Goal: Task Accomplishment & Management: Complete application form

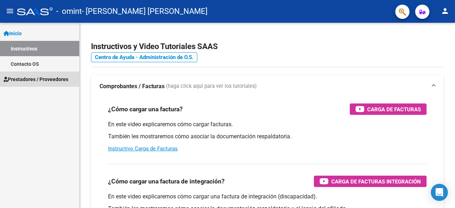
click at [31, 82] on span "Prestadores / Proveedores" at bounding box center [36, 79] width 65 height 8
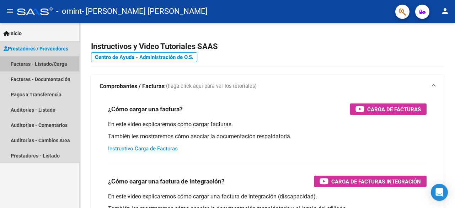
click at [35, 60] on link "Facturas - Listado/Carga" at bounding box center [39, 63] width 79 height 15
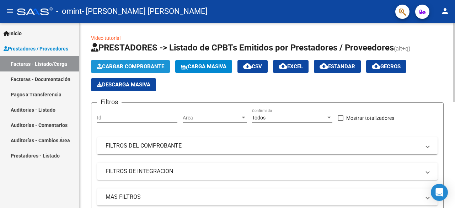
click at [129, 62] on button "Cargar Comprobante" at bounding box center [130, 66] width 79 height 13
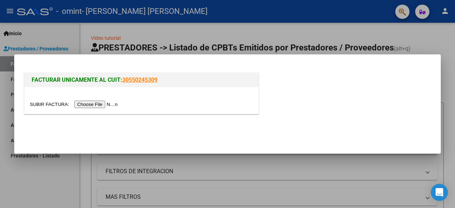
click at [101, 106] on input "file" at bounding box center [75, 104] width 90 height 7
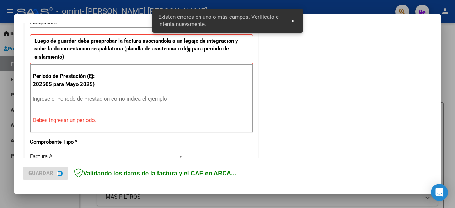
scroll to position [187, 0]
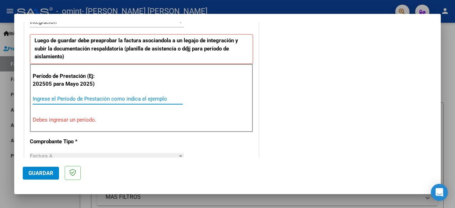
click at [36, 98] on input "Ingrese el Período de Prestación como indica el ejemplo" at bounding box center [108, 99] width 150 height 6
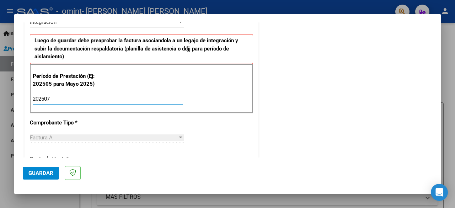
type input "202507"
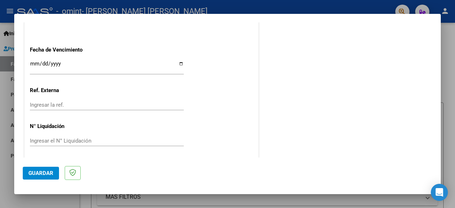
scroll to position [505, 0]
click at [42, 174] on span "Guardar" at bounding box center [40, 173] width 25 height 6
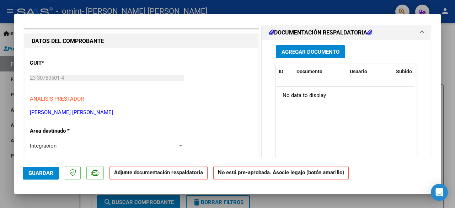
scroll to position [10, 0]
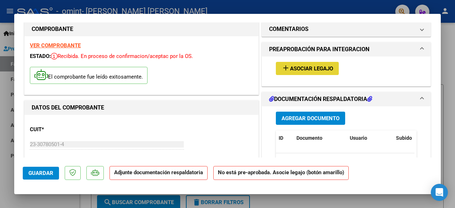
click at [313, 68] on span "Asociar Legajo" at bounding box center [311, 68] width 43 height 6
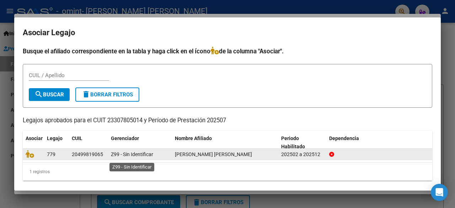
click at [151, 154] on span "Z99 - Sin Identificar" at bounding box center [132, 154] width 42 height 6
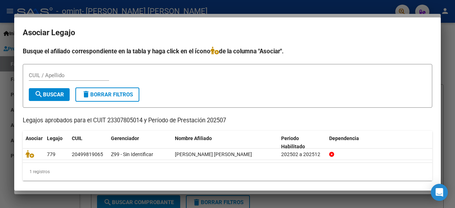
scroll to position [10, 0]
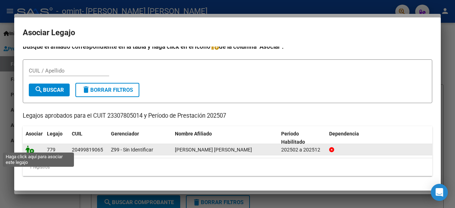
click at [28, 147] on icon at bounding box center [30, 149] width 9 height 8
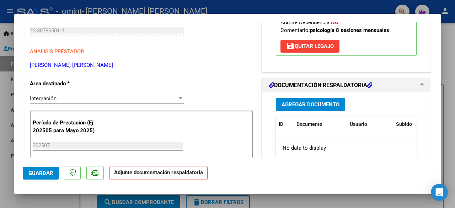
scroll to position [148, 0]
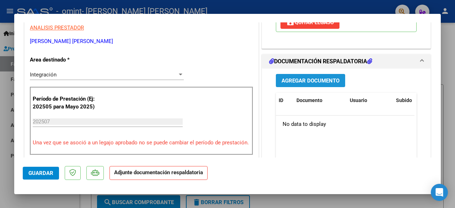
click at [302, 84] on span "Agregar Documento" at bounding box center [310, 80] width 58 height 6
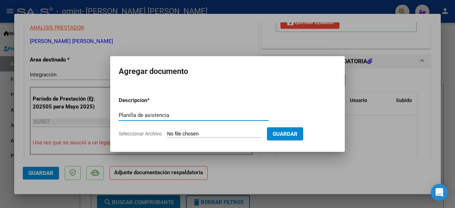
type input "Planilla de asistencia"
click at [150, 133] on span "Seleccionar Archivo" at bounding box center [140, 134] width 43 height 6
click at [167, 133] on input "Seleccionar Archivo" at bounding box center [214, 134] width 94 height 7
type input "C:\fakepath\[PERSON_NAME] asistencia julio.pdf"
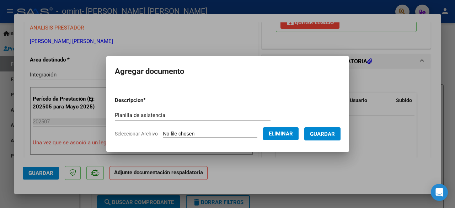
click at [332, 135] on span "Guardar" at bounding box center [322, 134] width 25 height 6
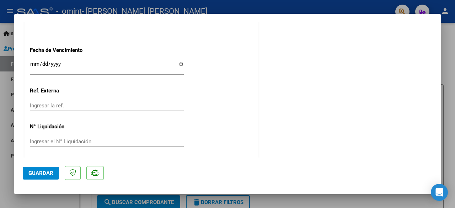
scroll to position [507, 0]
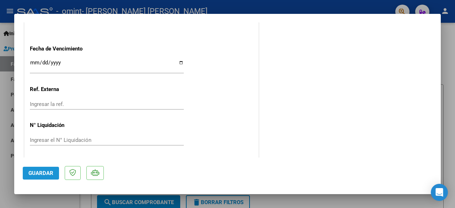
click at [41, 173] on span "Guardar" at bounding box center [40, 173] width 25 height 6
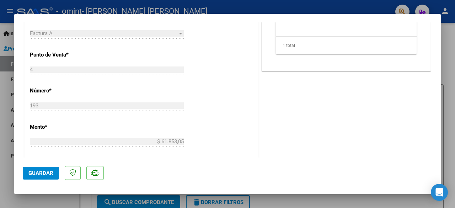
scroll to position [345, 0]
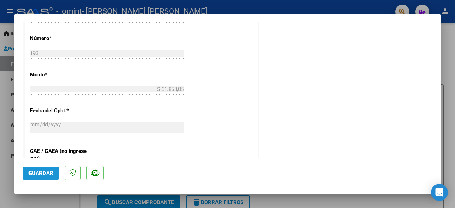
click at [40, 170] on span "Guardar" at bounding box center [40, 173] width 25 height 6
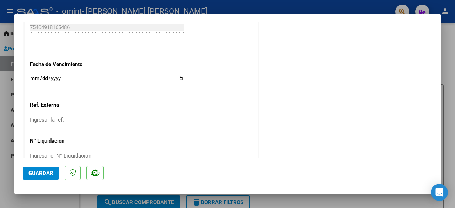
scroll to position [507, 0]
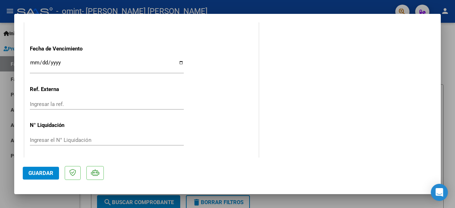
click at [451, 65] on div at bounding box center [227, 104] width 455 height 208
type input "$ 0,00"
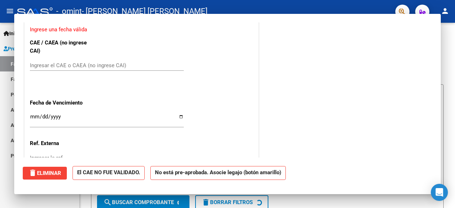
scroll to position [486, 0]
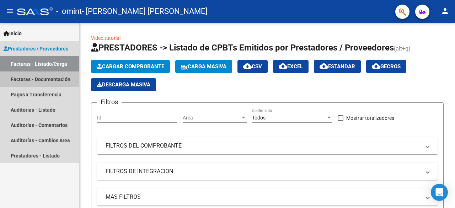
click at [53, 80] on link "Facturas - Documentación" at bounding box center [39, 78] width 79 height 15
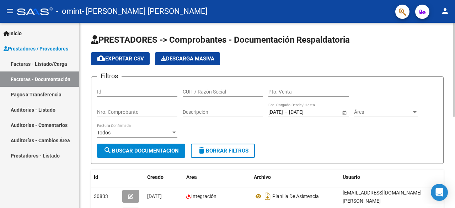
scroll to position [180, 0]
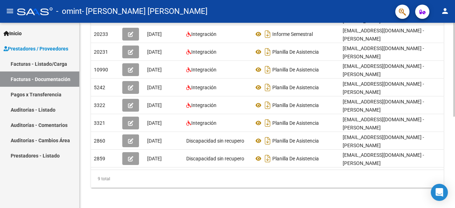
click at [455, 198] on div at bounding box center [454, 115] width 2 height 185
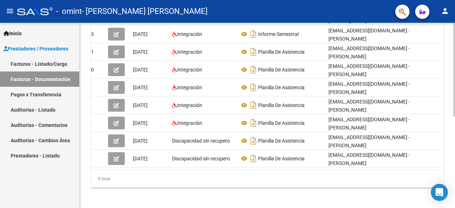
scroll to position [0, 38]
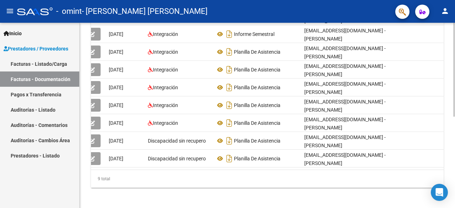
click at [452, 27] on div "PRESTADORES -> Comprobantes - Documentación Respaldatoria cloud_download Export…" at bounding box center [267, 26] width 375 height 367
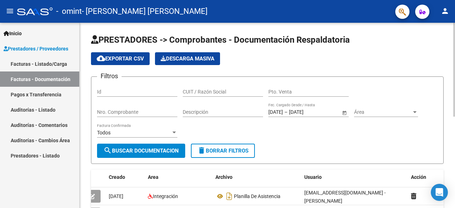
click at [453, 25] on div at bounding box center [454, 115] width 2 height 185
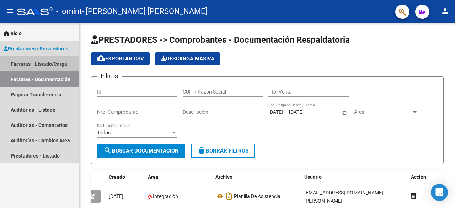
click at [37, 64] on link "Facturas - Listado/Carga" at bounding box center [39, 63] width 79 height 15
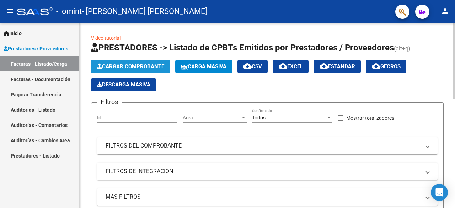
click at [134, 63] on span "Cargar Comprobante" at bounding box center [131, 66] width 68 height 6
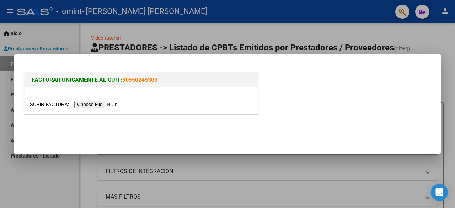
click at [95, 104] on input "file" at bounding box center [75, 104] width 90 height 7
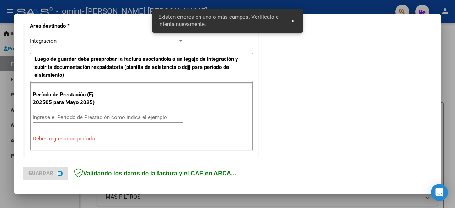
scroll to position [173, 0]
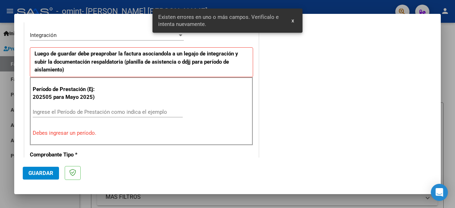
click at [37, 109] on input "Ingrese el Período de Prestación como indica el ejemplo" at bounding box center [108, 112] width 150 height 6
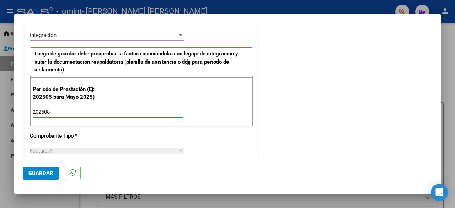
type input "202508"
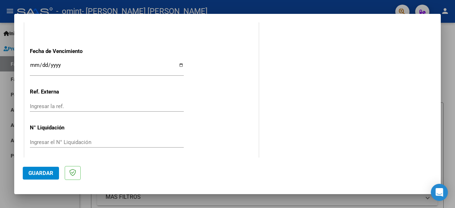
scroll to position [505, 0]
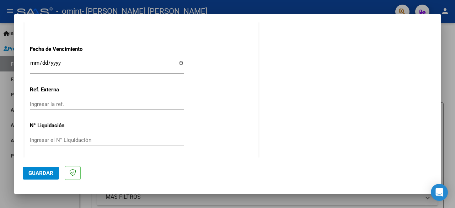
click at [38, 173] on span "Guardar" at bounding box center [40, 173] width 25 height 6
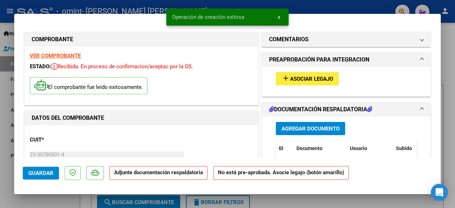
click at [308, 79] on span "Asociar Legajo" at bounding box center [311, 79] width 43 height 6
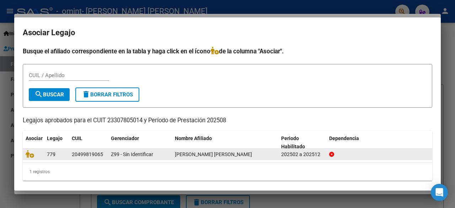
click at [31, 160] on datatable-body-cell at bounding box center [33, 154] width 21 height 11
click at [31, 158] on icon at bounding box center [30, 154] width 9 height 8
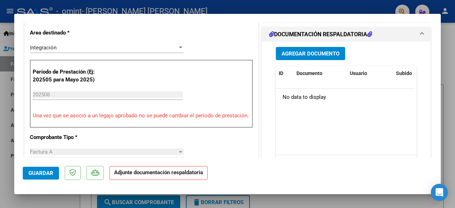
scroll to position [180, 0]
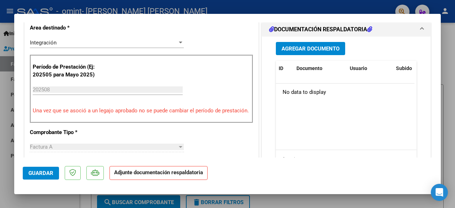
click at [311, 52] on span "Agregar Documento" at bounding box center [310, 48] width 58 height 6
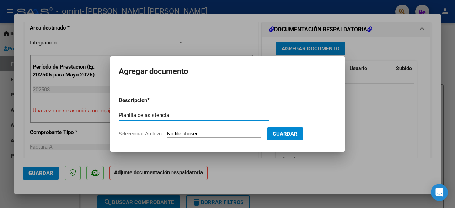
type input "Planilla de asistencia"
click at [149, 135] on span "Seleccionar Archivo" at bounding box center [140, 134] width 43 height 6
click at [167, 135] on input "Seleccionar Archivo" at bounding box center [214, 134] width 94 height 7
type input "C:\fakepath\[PERSON_NAME] asistencia agosto.pdf"
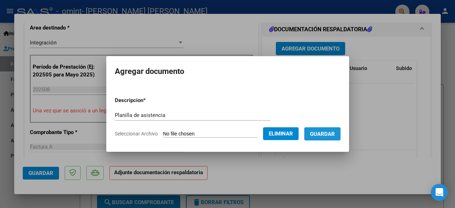
click at [332, 136] on span "Guardar" at bounding box center [322, 134] width 25 height 6
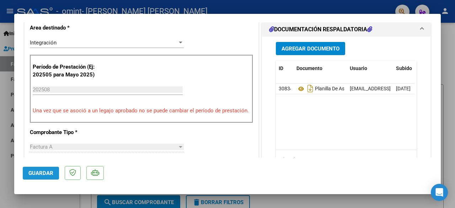
click at [39, 170] on span "Guardar" at bounding box center [40, 173] width 25 height 6
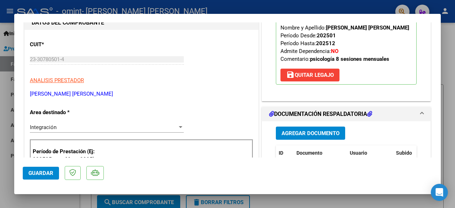
scroll to position [58, 0]
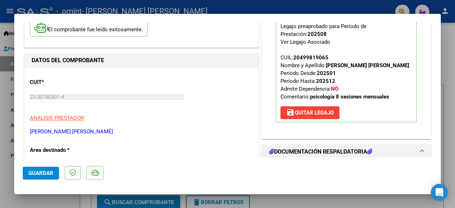
click at [452, 42] on div at bounding box center [227, 104] width 455 height 208
type input "$ 0,00"
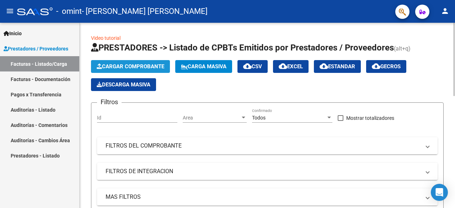
click at [128, 63] on span "Cargar Comprobante" at bounding box center [131, 66] width 68 height 6
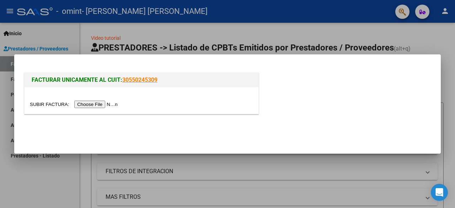
click at [100, 103] on input "file" at bounding box center [75, 104] width 90 height 7
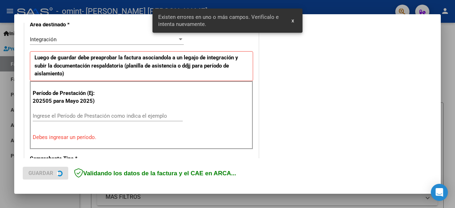
scroll to position [173, 0]
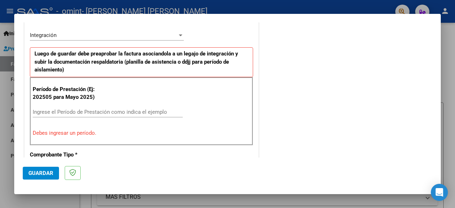
click at [36, 111] on input "Ingrese el Período de Prestación como indica el ejemplo" at bounding box center [108, 112] width 150 height 6
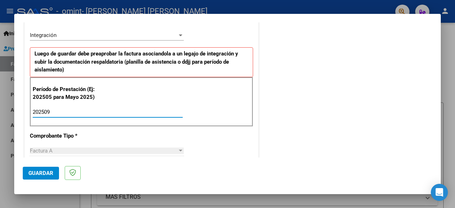
type input "202509"
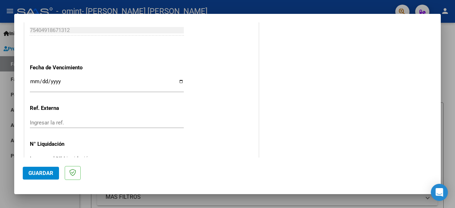
scroll to position [505, 0]
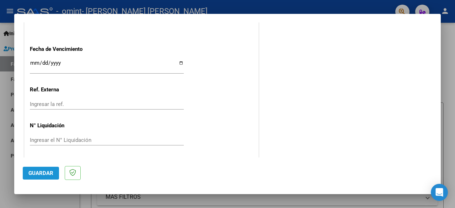
click at [39, 174] on span "Guardar" at bounding box center [40, 173] width 25 height 6
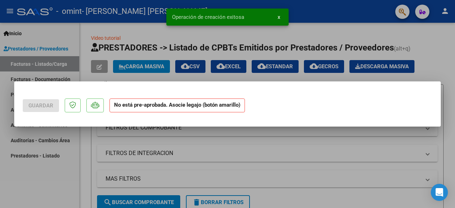
scroll to position [0, 0]
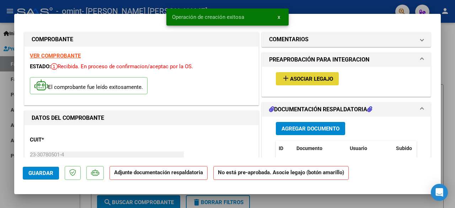
click at [304, 82] on button "add Asociar Legajo" at bounding box center [307, 78] width 63 height 13
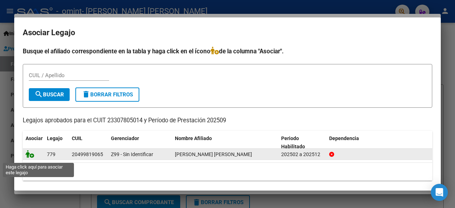
click at [28, 156] on icon at bounding box center [30, 154] width 9 height 8
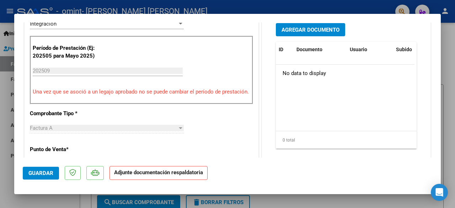
scroll to position [208, 0]
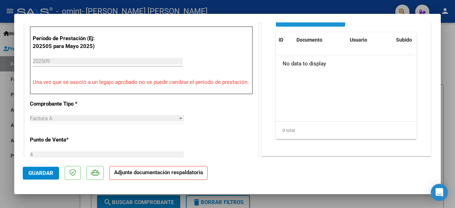
click at [311, 23] on span "Agregar Documento" at bounding box center [310, 20] width 58 height 6
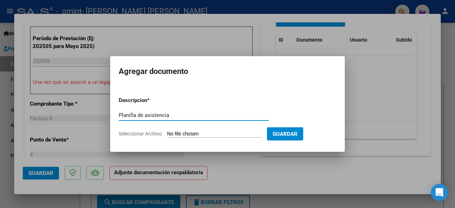
type input "Planilla de asistencia"
click at [131, 136] on span "Seleccionar Archivo" at bounding box center [140, 134] width 43 height 6
click at [167, 136] on input "Seleccionar Archivo" at bounding box center [214, 134] width 94 height 7
type input "C:\fakepath\[PERSON_NAME] asistencia septiembre.pdf"
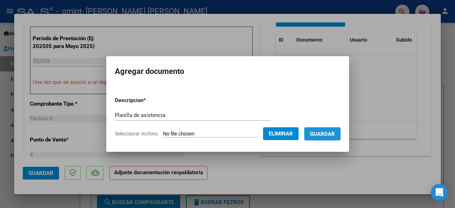
click at [328, 138] on button "Guardar" at bounding box center [322, 133] width 36 height 13
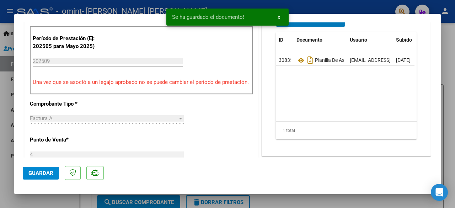
scroll to position [206, 0]
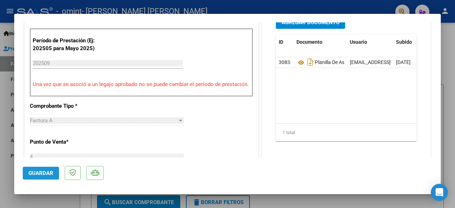
click at [37, 173] on span "Guardar" at bounding box center [40, 173] width 25 height 6
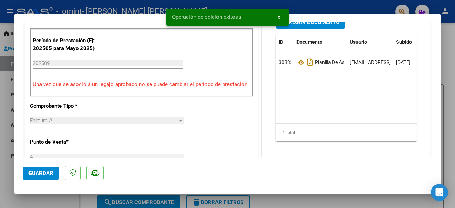
click at [450, 31] on div at bounding box center [227, 104] width 455 height 208
type input "$ 0,00"
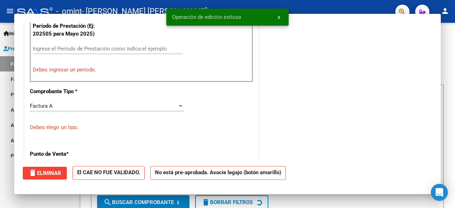
scroll to position [176, 0]
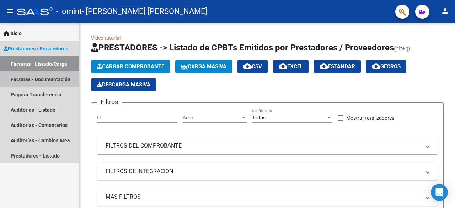
click at [58, 75] on link "Facturas - Documentación" at bounding box center [39, 78] width 79 height 15
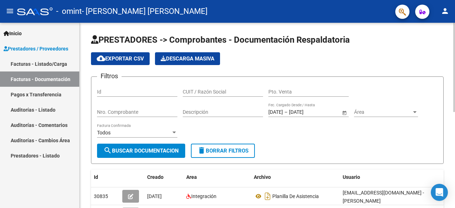
scroll to position [185, 0]
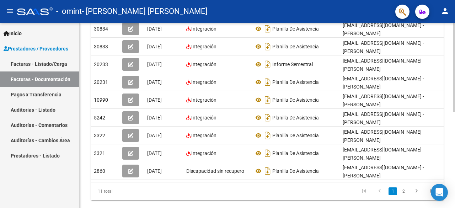
click at [453, 193] on div at bounding box center [454, 115] width 2 height 185
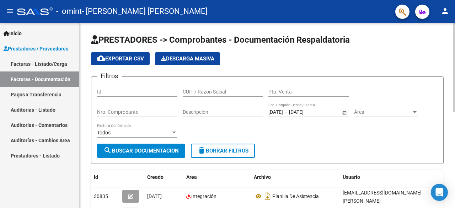
click at [455, 38] on div at bounding box center [454, 115] width 2 height 185
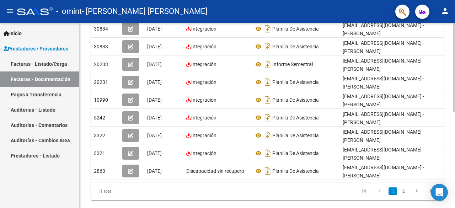
click at [454, 176] on div at bounding box center [454, 115] width 2 height 185
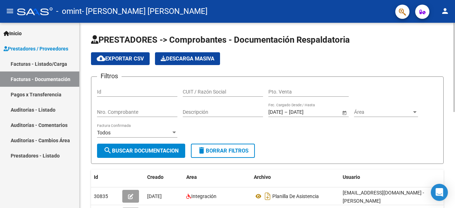
click at [455, 31] on div at bounding box center [454, 115] width 2 height 185
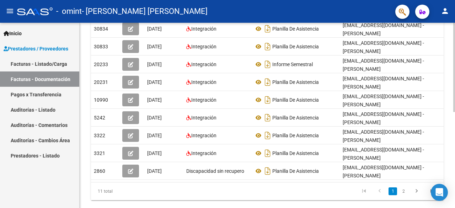
click at [453, 116] on div at bounding box center [454, 115] width 2 height 185
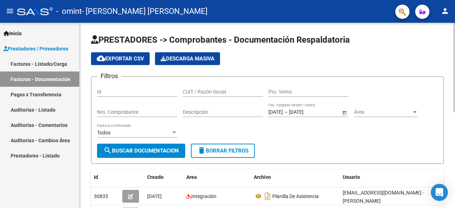
click at [455, 92] on div at bounding box center [454, 115] width 2 height 185
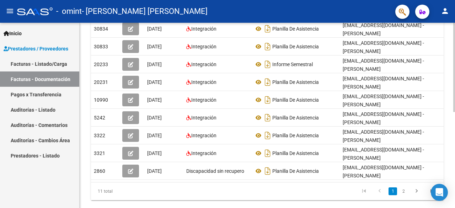
click at [453, 199] on div at bounding box center [454, 115] width 2 height 185
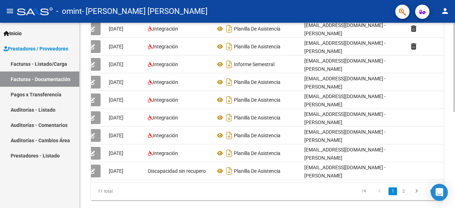
scroll to position [0, 0]
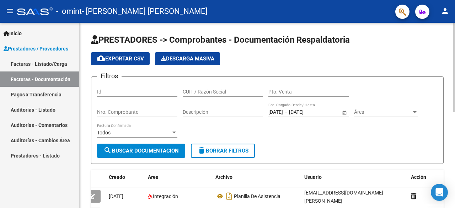
click at [455, 95] on div at bounding box center [454, 115] width 2 height 185
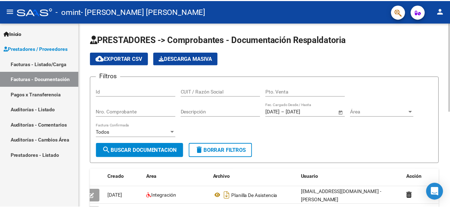
scroll to position [185, 0]
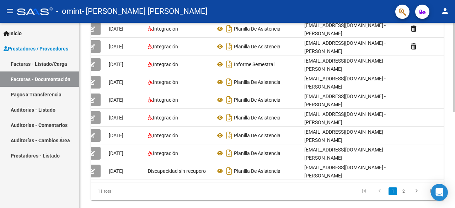
click at [455, 203] on div at bounding box center [454, 115] width 2 height 185
click at [446, 6] on button "person" at bounding box center [445, 11] width 14 height 14
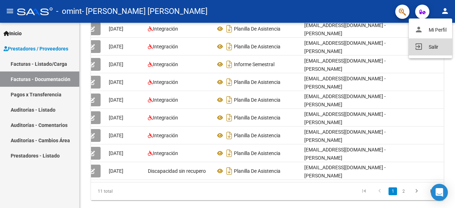
click at [433, 47] on button "exit_to_app Salir" at bounding box center [430, 46] width 43 height 17
